Goal: Task Accomplishment & Management: Complete application form

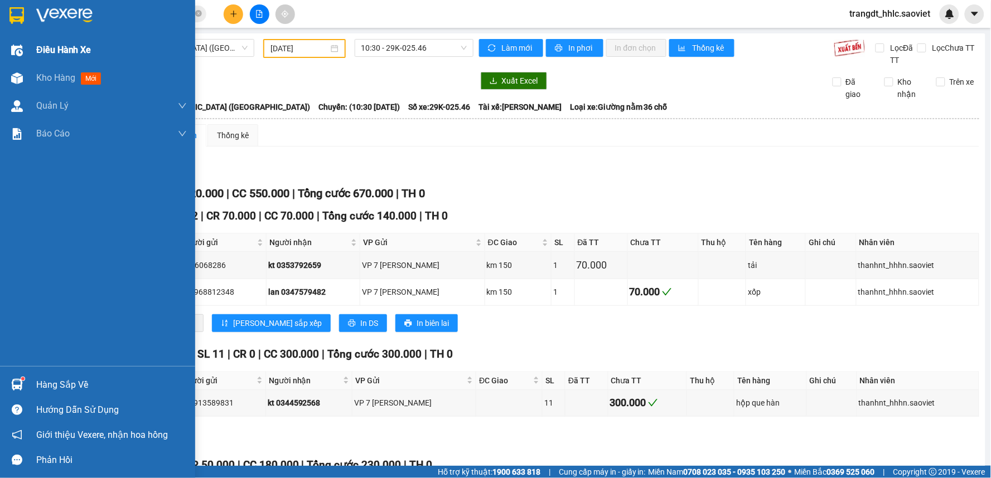
drag, startPoint x: 43, startPoint y: 41, endPoint x: 66, endPoint y: 59, distance: 29.0
click at [45, 41] on div "Điều hành xe" at bounding box center [111, 50] width 151 height 28
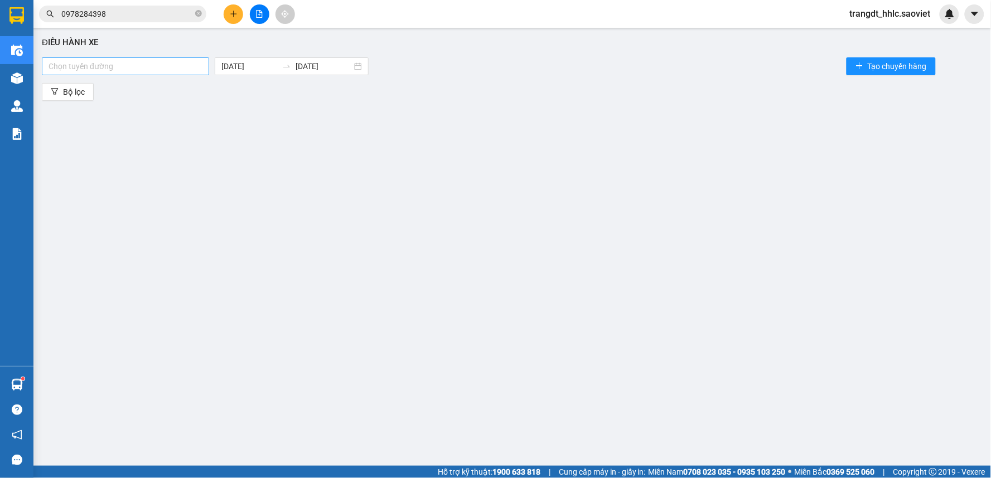
click at [98, 63] on div at bounding box center [126, 66] width 162 height 13
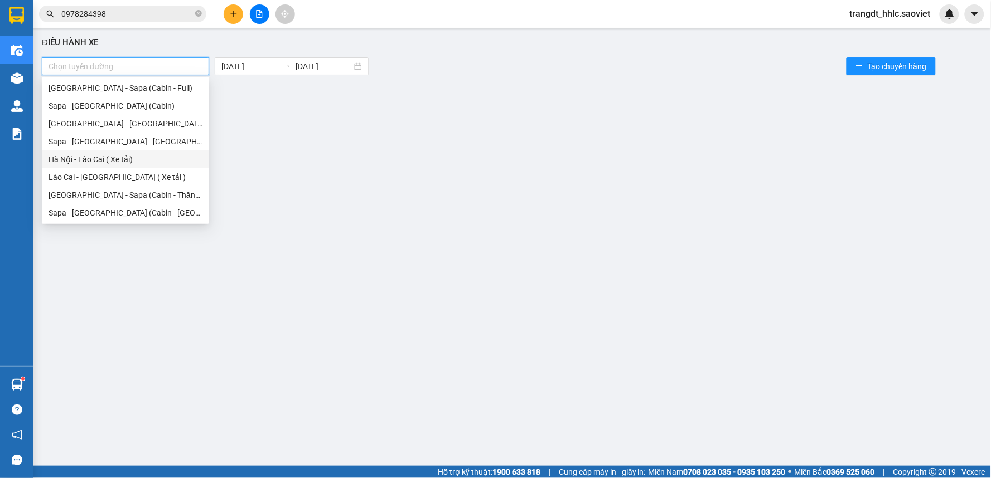
click at [142, 164] on div "Hà Nội - Lào Cai ( Xe tải)" at bounding box center [126, 159] width 154 height 12
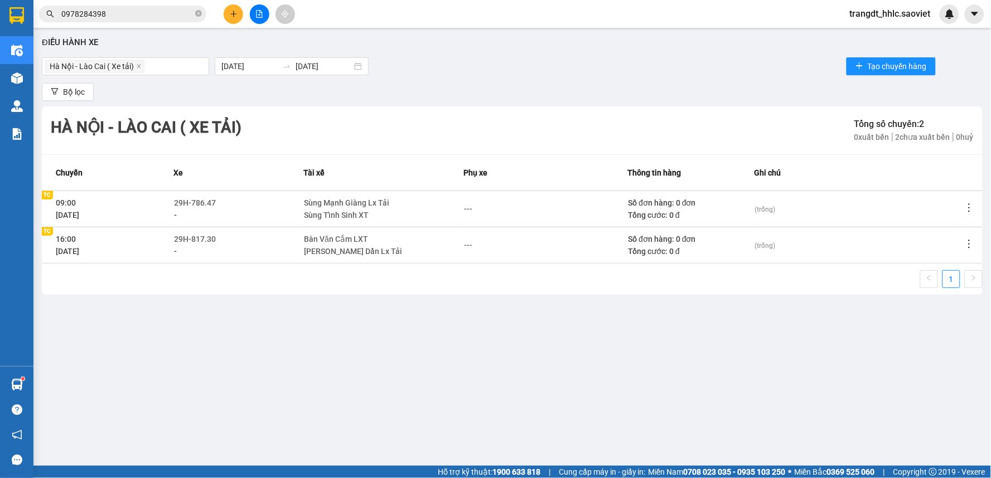
click at [483, 83] on div "Bộ lọc" at bounding box center [512, 92] width 941 height 18
click at [126, 17] on input "0978284398" at bounding box center [127, 14] width 132 height 12
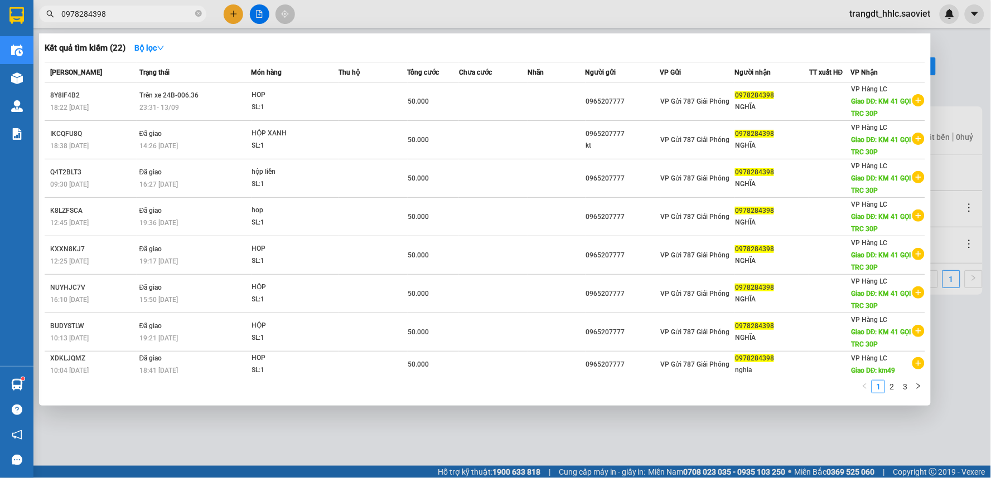
click at [126, 17] on input "0978284398" at bounding box center [127, 14] width 132 height 12
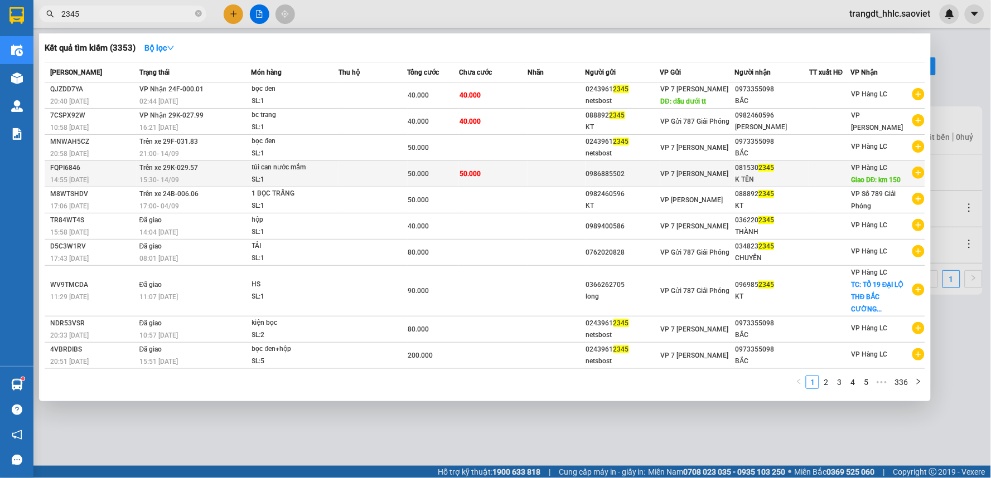
type input "2345"
click at [459, 173] on td "50.000" at bounding box center [493, 174] width 69 height 26
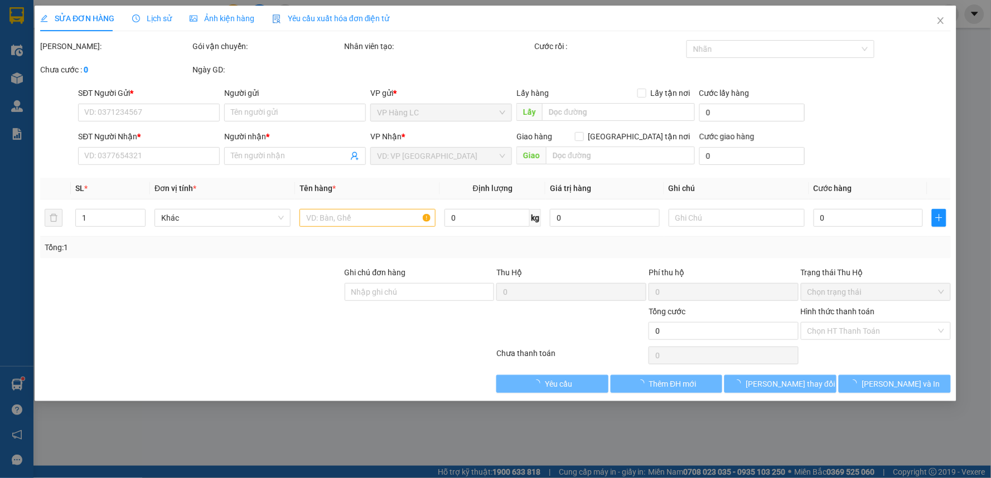
type input "0986885502"
type input "0815302345"
type input "K TÊN"
type input "km 150"
type input "50.000"
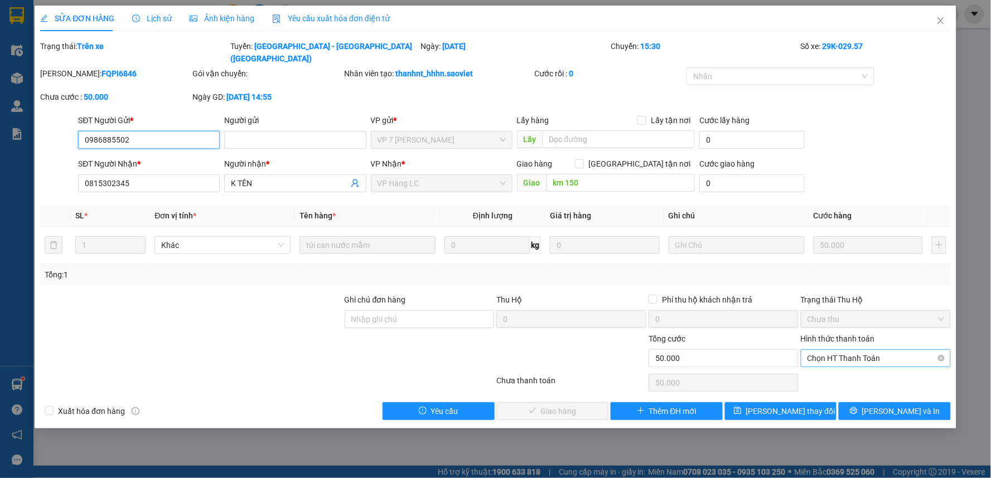
drag, startPoint x: 835, startPoint y: 340, endPoint x: 837, endPoint y: 354, distance: 14.1
click at [835, 350] on span "Chọn HT Thanh Toán" at bounding box center [875, 358] width 137 height 17
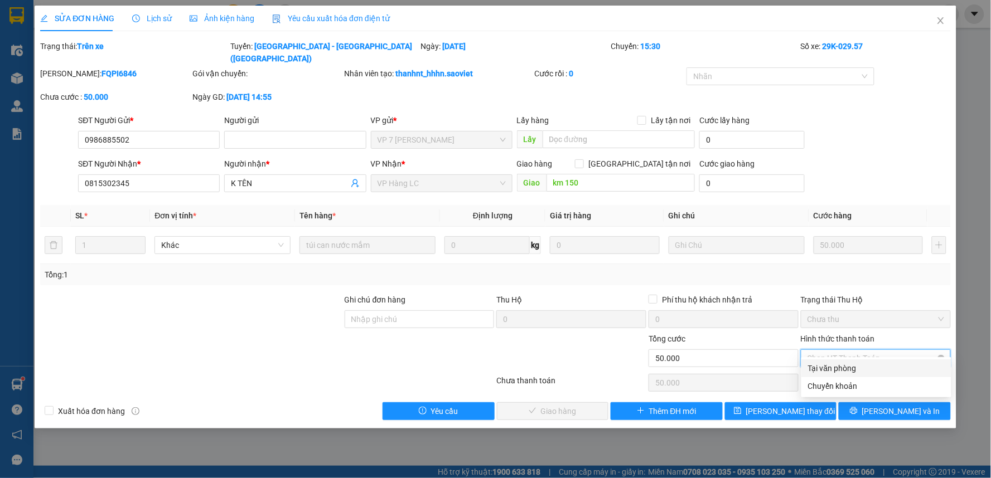
click at [837, 360] on div "Tại văn phòng" at bounding box center [876, 369] width 150 height 18
type input "0"
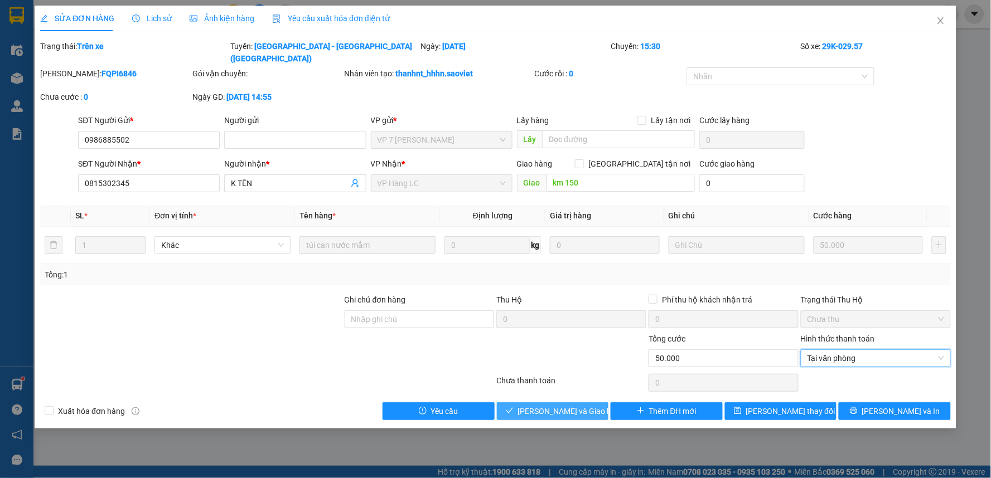
click at [572, 405] on span "[PERSON_NAME] và Giao hàng" at bounding box center [571, 411] width 107 height 12
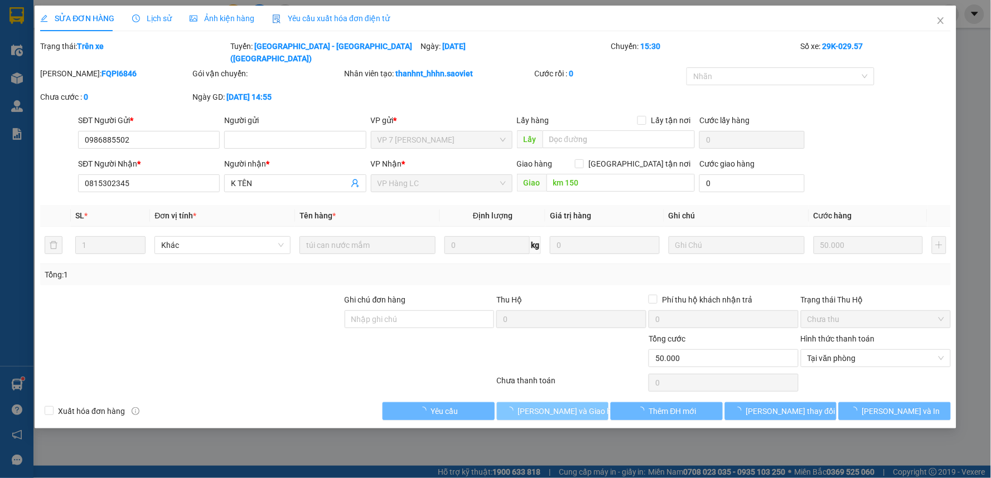
click at [572, 405] on span "[PERSON_NAME] và Giao hàng" at bounding box center [571, 411] width 107 height 12
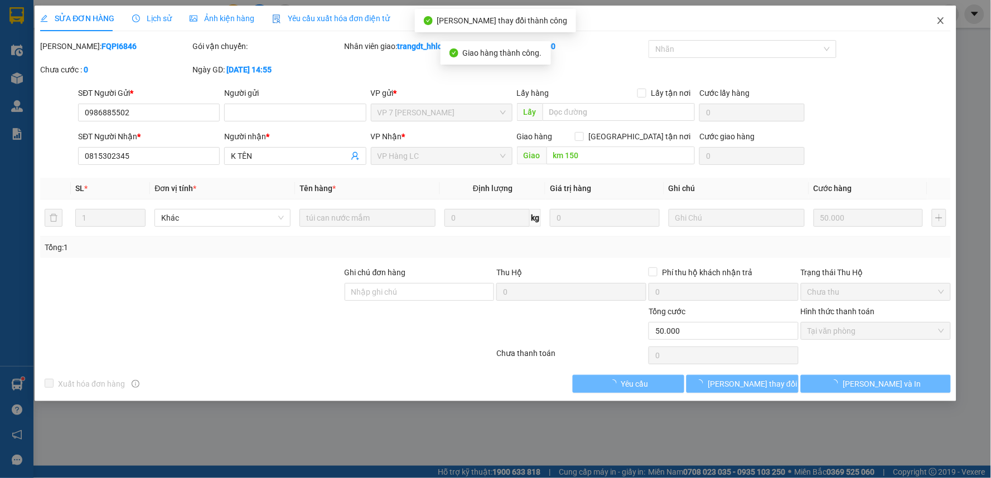
click at [942, 23] on icon "close" at bounding box center [940, 20] width 6 height 7
